Goal: Task Accomplishment & Management: Use online tool/utility

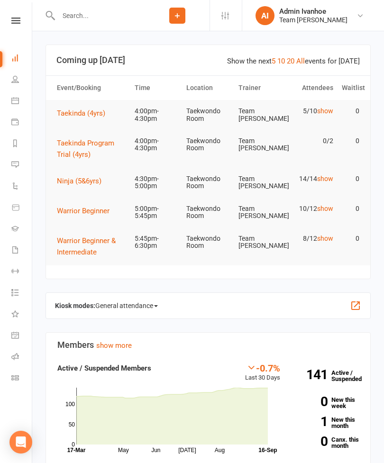
click at [12, 354] on icon at bounding box center [15, 356] width 8 height 8
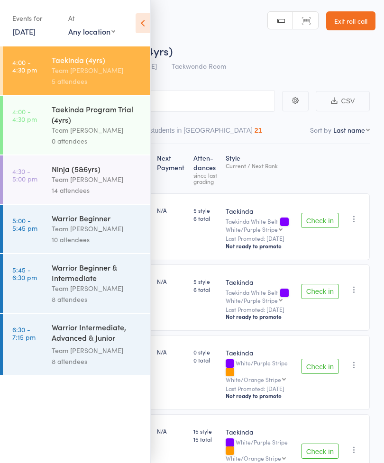
click at [143, 23] on icon at bounding box center [142, 23] width 15 height 20
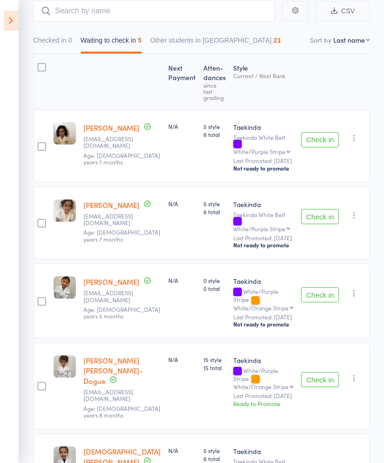
scroll to position [89, 0]
click at [7, 22] on icon at bounding box center [11, 21] width 15 height 20
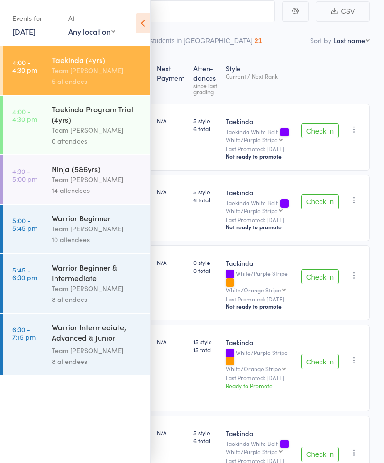
click at [116, 185] on div "Team [PERSON_NAME]" at bounding box center [97, 179] width 90 height 11
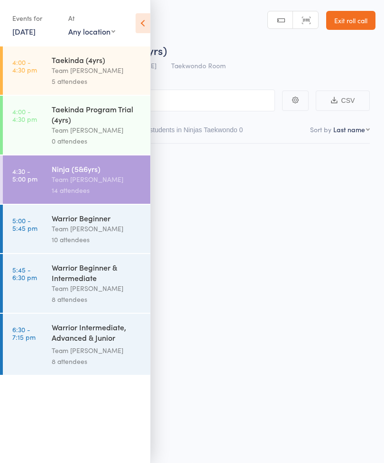
scroll to position [7, 0]
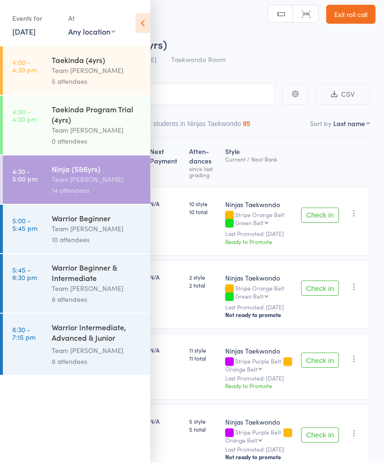
click at [141, 29] on icon at bounding box center [142, 23] width 15 height 20
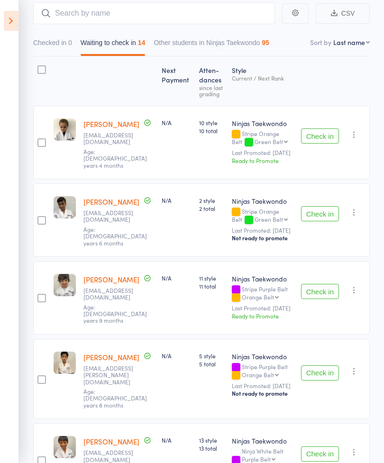
scroll to position [86, 0]
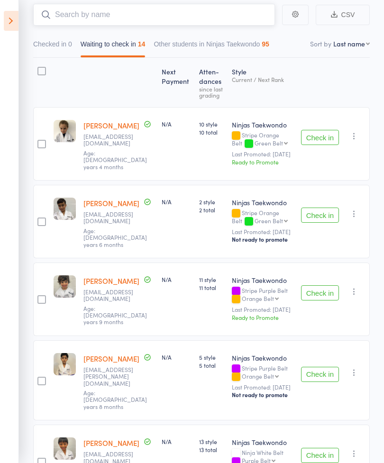
click at [209, 4] on input "search" at bounding box center [154, 15] width 242 height 22
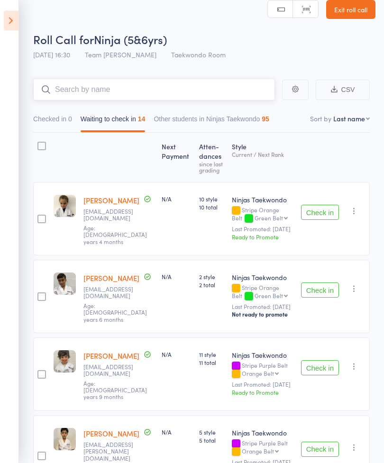
scroll to position [11, 0]
click at [4, 22] on icon at bounding box center [11, 21] width 15 height 20
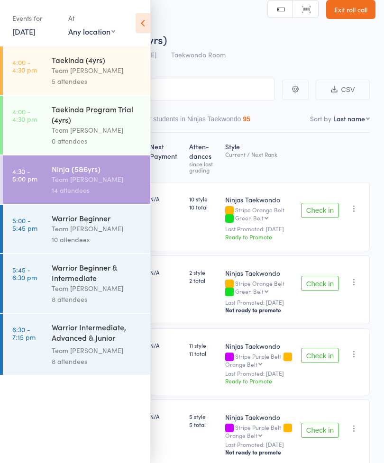
click at [102, 231] on div "Team [PERSON_NAME]" at bounding box center [97, 228] width 90 height 11
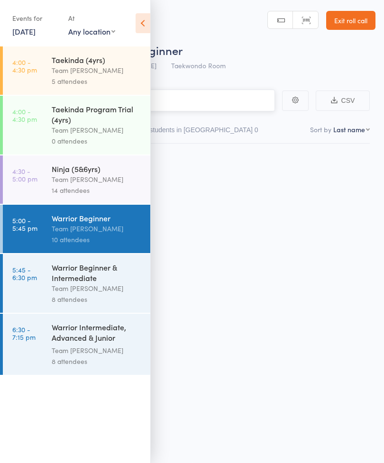
scroll to position [7, 0]
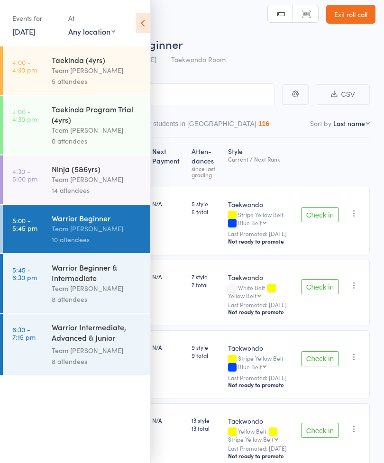
click at [145, 11] on div "Events for [DATE] [DATE] [DATE] Sun Mon Tue Wed Thu Fri Sat 36 31 01 02 03 04 0…" at bounding box center [75, 24] width 150 height 48
click at [141, 20] on icon at bounding box center [142, 23] width 15 height 20
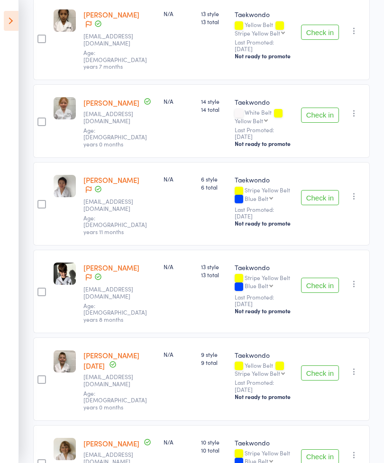
scroll to position [432, 0]
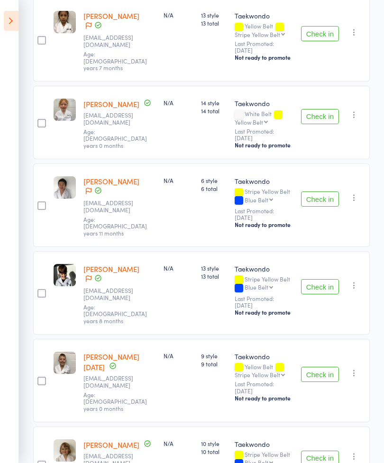
click at [13, 21] on icon at bounding box center [11, 21] width 15 height 20
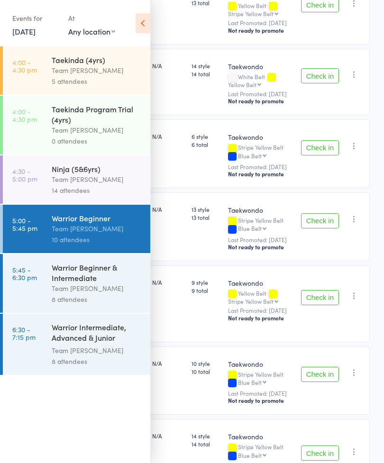
click at [80, 181] on div "Team [PERSON_NAME]" at bounding box center [97, 179] width 90 height 11
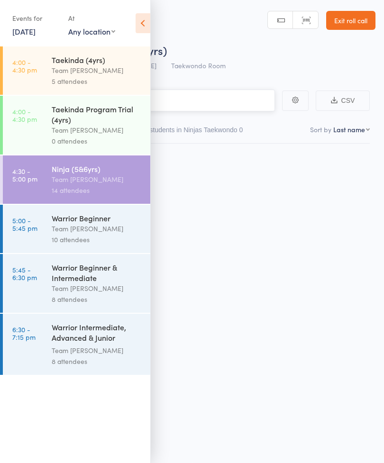
scroll to position [7, 0]
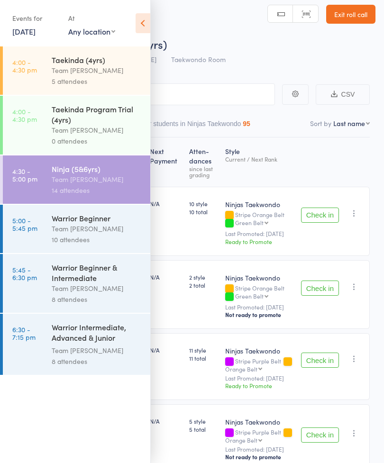
click at [145, 21] on icon at bounding box center [142, 23] width 15 height 20
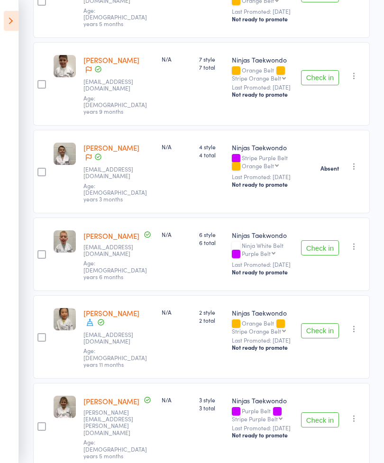
scroll to position [833, 0]
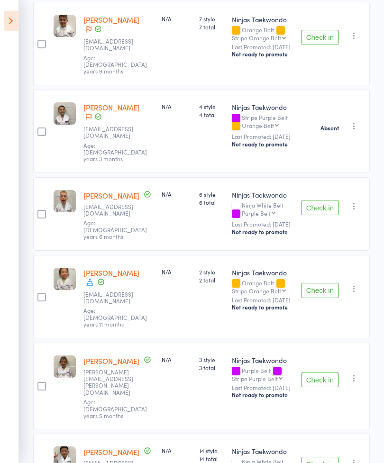
click at [133, 255] on div "[PERSON_NAME] [EMAIL_ADDRESS][DOMAIN_NAME] Age: [DEMOGRAPHIC_DATA] years 11 mon…" at bounding box center [119, 296] width 78 height 83
click at [94, 277] on icon at bounding box center [90, 281] width 9 height 9
click at [9, 15] on icon at bounding box center [11, 21] width 15 height 20
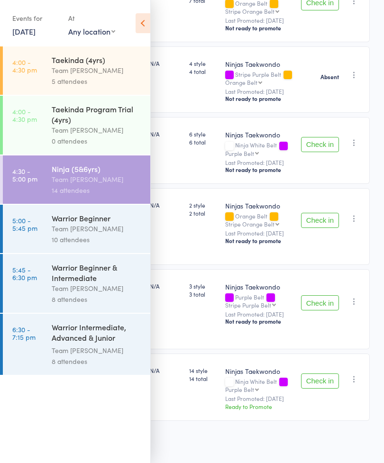
scroll to position [742, 0]
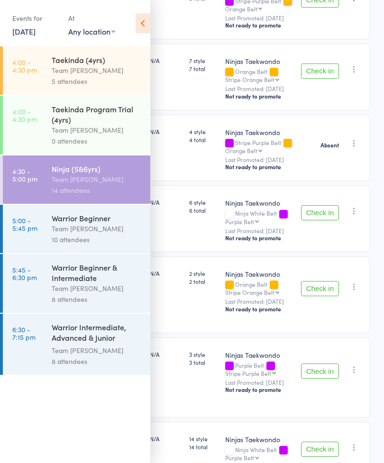
click at [90, 292] on div "Team [PERSON_NAME]" at bounding box center [97, 288] width 90 height 11
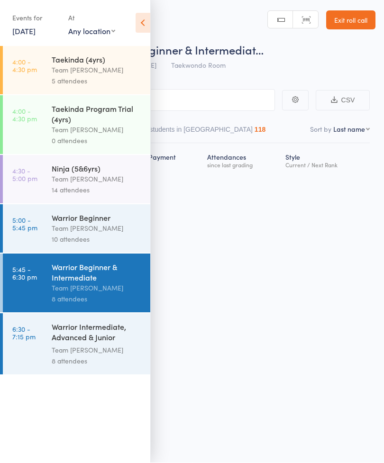
scroll to position [7, 0]
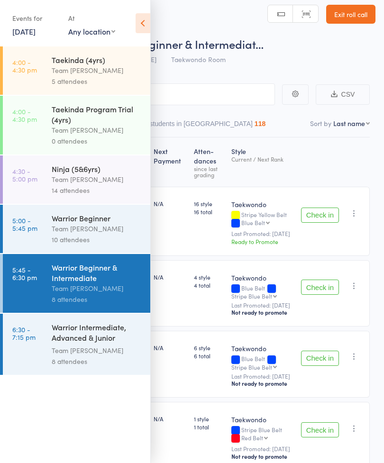
click at [126, 21] on div "Events for [DATE] [DATE] [DATE] Sun Mon Tue Wed Thu Fri Sat 36 31 01 02 03 04 0…" at bounding box center [75, 24] width 150 height 48
click at [144, 21] on icon at bounding box center [142, 23] width 15 height 20
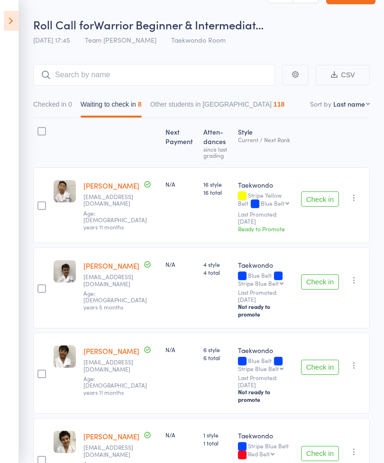
scroll to position [0, 0]
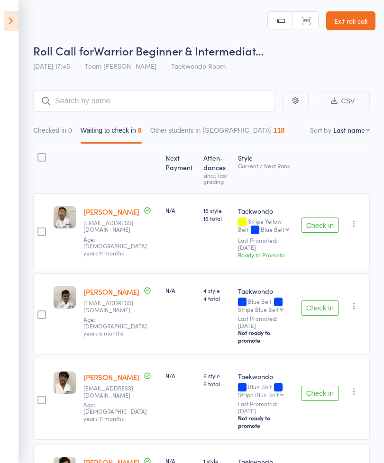
click at [7, 14] on icon at bounding box center [11, 21] width 15 height 20
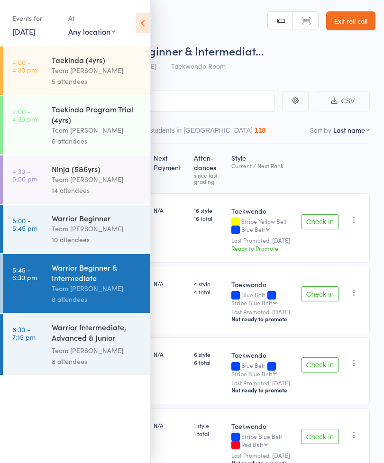
click at [93, 345] on div "Warrior Intermediate, Advanced & Junior [PERSON_NAME]" at bounding box center [97, 333] width 90 height 23
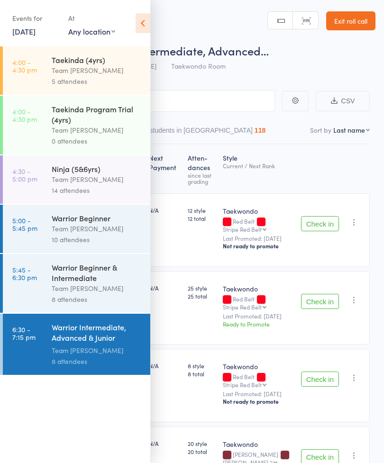
click at [135, 22] on icon at bounding box center [142, 23] width 15 height 20
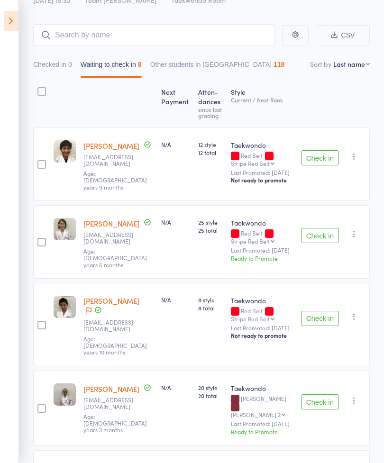
scroll to position [34, 0]
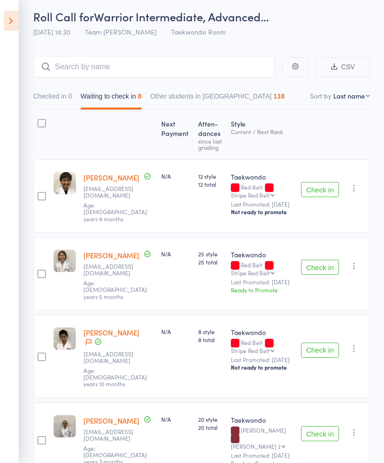
click at [12, 25] on icon at bounding box center [11, 21] width 15 height 20
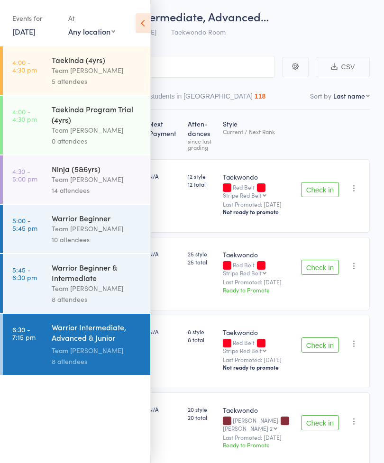
click at [65, 294] on div "Team [PERSON_NAME]" at bounding box center [97, 288] width 90 height 11
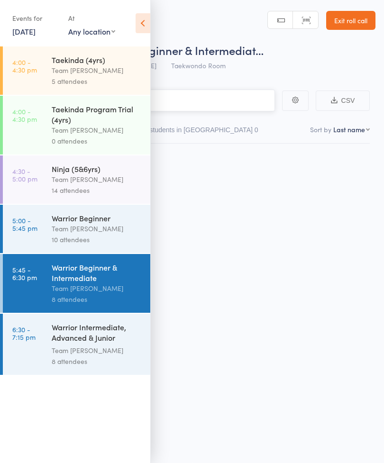
scroll to position [7, 0]
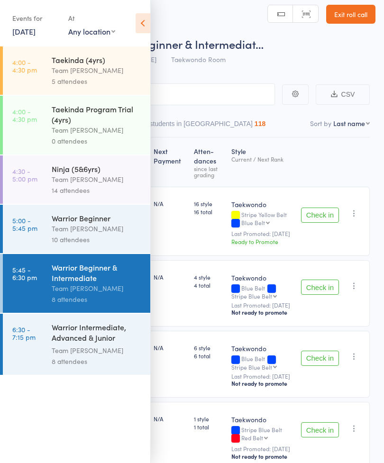
click at [133, 22] on div "Events for [DATE] [DATE] [DATE] Sun Mon Tue Wed Thu Fri Sat 36 31 01 02 03 04 0…" at bounding box center [75, 24] width 150 height 48
click at [138, 32] on icon at bounding box center [142, 23] width 15 height 20
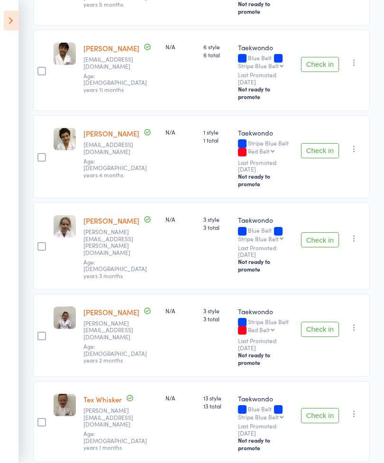
scroll to position [365, 0]
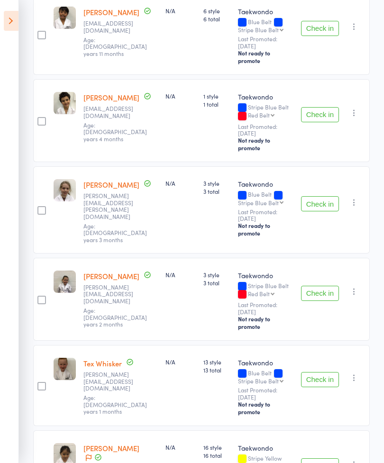
click at [84, 453] on div at bounding box center [92, 458] width 19 height 10
click at [83, 453] on div at bounding box center [92, 458] width 19 height 10
click at [82, 430] on div "Ayla-[PERSON_NAME] [EMAIL_ADDRESS][DOMAIN_NAME] Age: [DEMOGRAPHIC_DATA] years 5…" at bounding box center [121, 471] width 82 height 83
click at [87, 454] on icon at bounding box center [89, 457] width 6 height 7
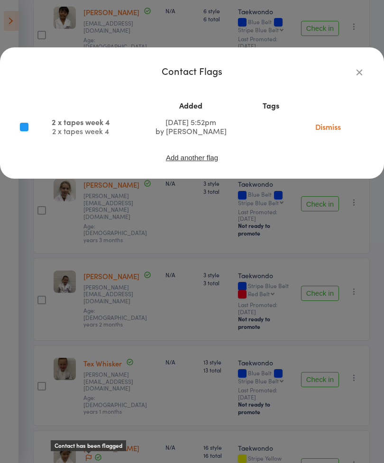
click at [372, 61] on div "Contact Flags Added Tags 2 x tapes week 4 2 x tapes week 4 [DATE] 5:52pm by Adm…" at bounding box center [192, 112] width 384 height 131
click at [379, 50] on div "Contact Flags Added Tags 2 x tapes week 4 2 x tapes week 4 [DATE] 5:52pm by Adm…" at bounding box center [192, 231] width 384 height 463
click at [368, 63] on div "Next Payment Atten­dances since last grading Style Current / Next Rank edit [PE…" at bounding box center [201, 148] width 336 height 738
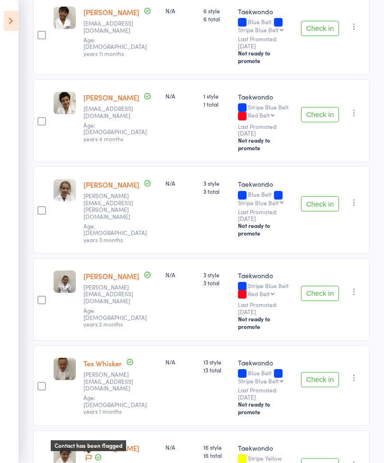
click at [86, 455] on icon at bounding box center [89, 458] width 6 height 7
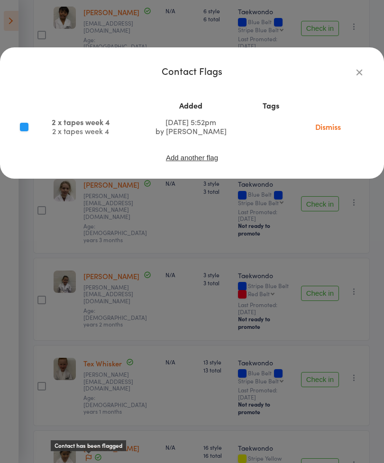
click at [332, 121] on link "Dismiss" at bounding box center [328, 126] width 40 height 10
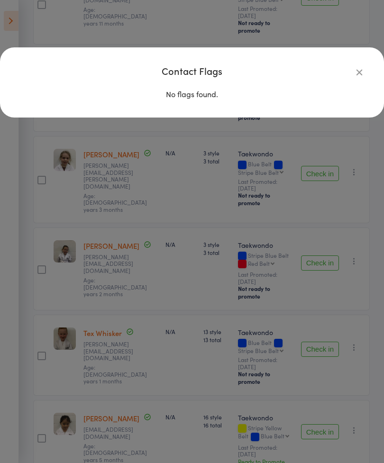
click at [258, 313] on div "Contact Flags No flags found." at bounding box center [192, 231] width 384 height 463
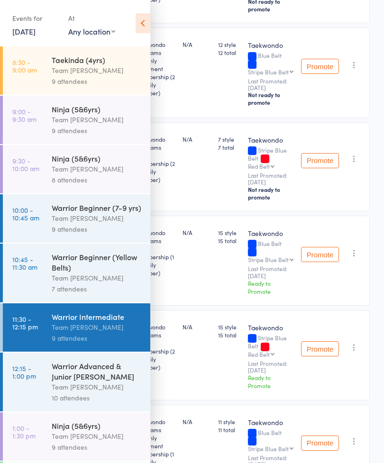
click at [147, 21] on icon at bounding box center [142, 23] width 15 height 20
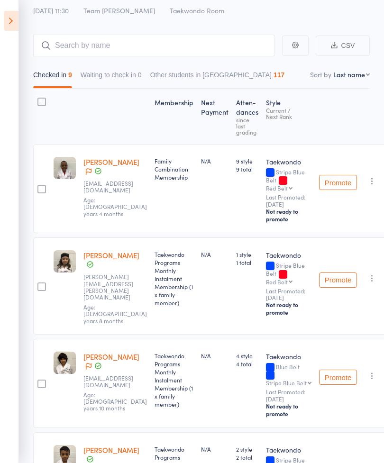
scroll to position [0, 0]
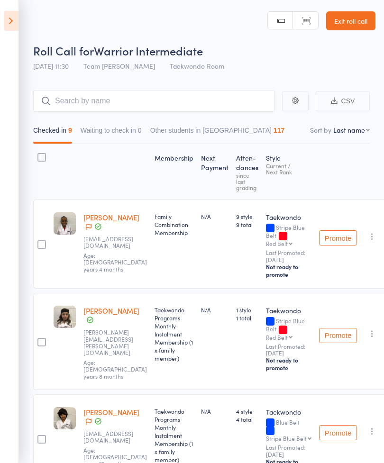
click at [355, 21] on link "Exit roll call" at bounding box center [350, 20] width 49 height 19
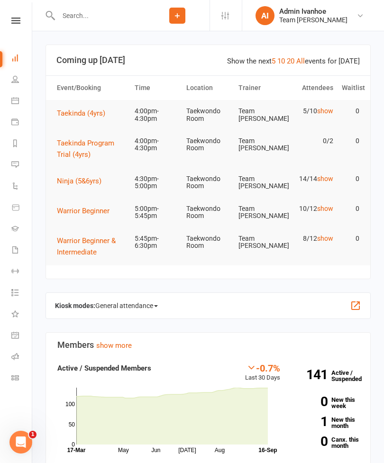
click at [15, 230] on icon at bounding box center [15, 228] width 8 height 8
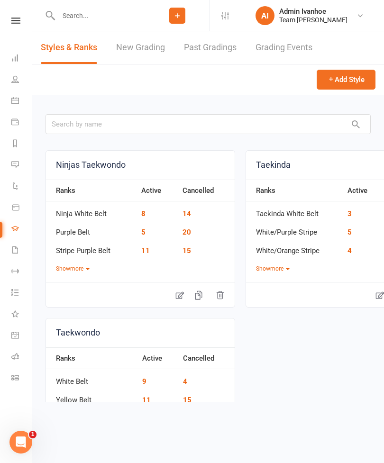
click at [289, 52] on link "Grading Events" at bounding box center [283, 47] width 57 height 33
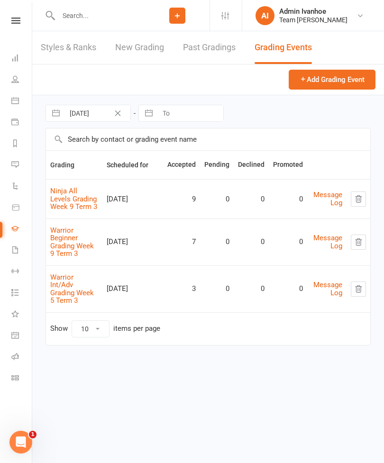
click at [74, 193] on link "Ninja All Levels Grading Week 9 Term 3" at bounding box center [73, 199] width 47 height 24
